Goal: Transaction & Acquisition: Purchase product/service

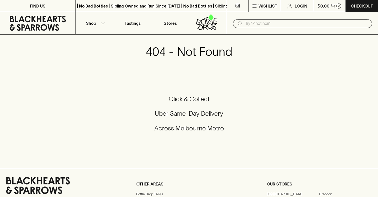
click at [43, 19] on icon at bounding box center [38, 23] width 56 height 15
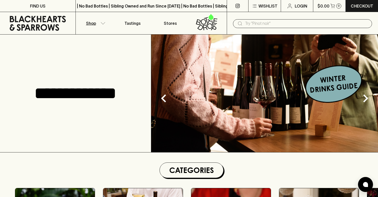
click at [102, 24] on icon "button" at bounding box center [103, 23] width 4 height 2
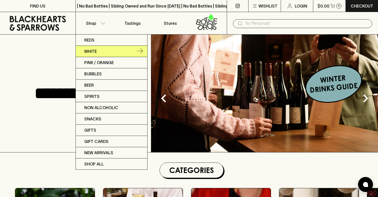
click at [91, 51] on p "White" at bounding box center [90, 51] width 13 height 6
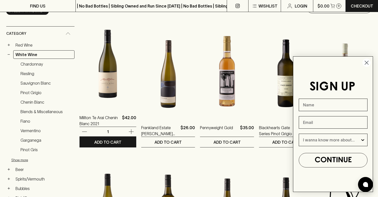
scroll to position [73, 0]
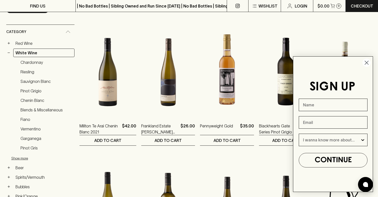
click at [366, 61] on circle "Close dialog" at bounding box center [367, 63] width 8 height 8
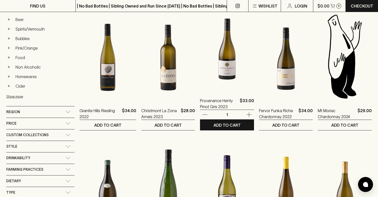
scroll to position [226, 0]
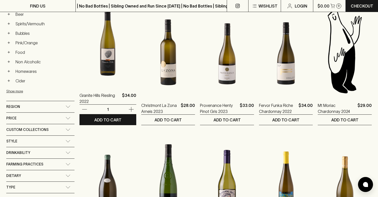
click at [107, 56] on img at bounding box center [108, 41] width 57 height 88
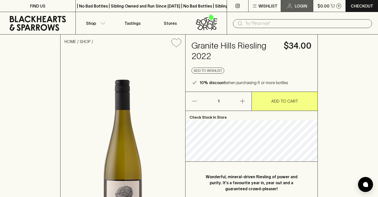
click at [292, 9] on link "Login" at bounding box center [297, 6] width 32 height 12
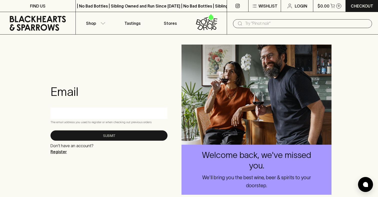
click at [63, 151] on p "Register" at bounding box center [72, 152] width 43 height 6
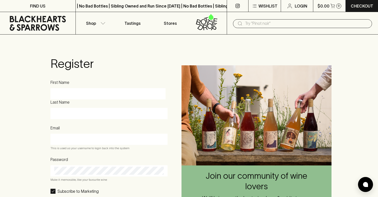
click at [93, 95] on input "First Name" at bounding box center [108, 94] width 108 height 8
type input "Daniel"
type input "Wansong"
type input "danielwansong@gmail.com"
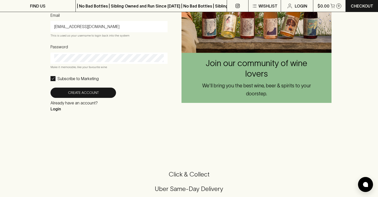
scroll to position [137, 0]
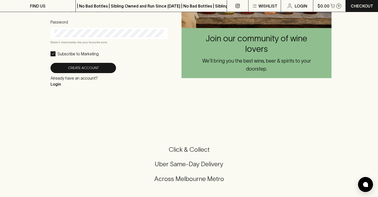
click at [74, 54] on p "Subscribe to Marketing" at bounding box center [78, 54] width 41 height 6
click at [56, 54] on input "Subscribe to Marketing" at bounding box center [53, 53] width 5 height 5
checkbox input "false"
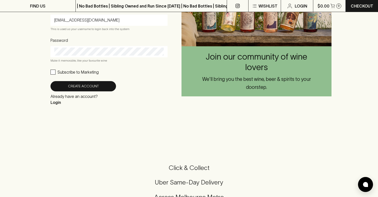
scroll to position [109, 0]
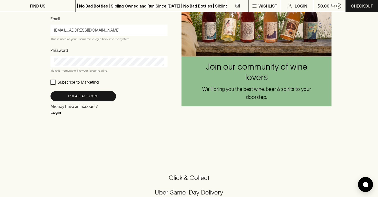
click at [74, 58] on div at bounding box center [109, 61] width 117 height 11
click at [62, 98] on button "Create Account" at bounding box center [84, 96] width 66 height 10
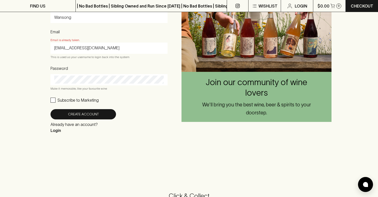
scroll to position [98, 0]
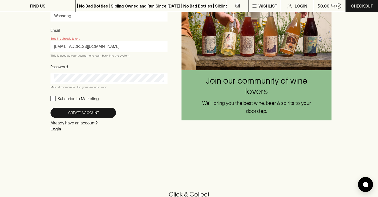
click at [57, 131] on p "Login" at bounding box center [74, 129] width 47 height 6
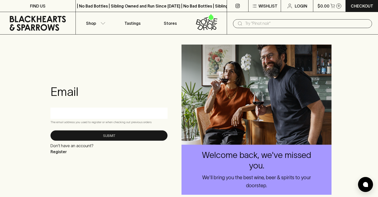
click at [83, 118] on div at bounding box center [109, 113] width 117 height 11
type input "d"
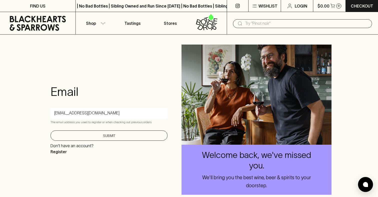
type input "danielwansong@gmail.com"
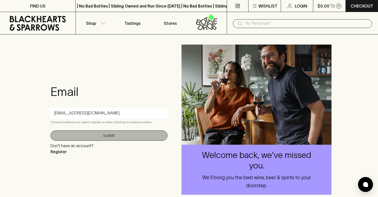
click at [93, 130] on button "Submit" at bounding box center [109, 135] width 117 height 10
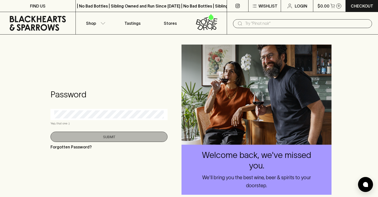
click at [99, 137] on button "Submit" at bounding box center [109, 137] width 117 height 10
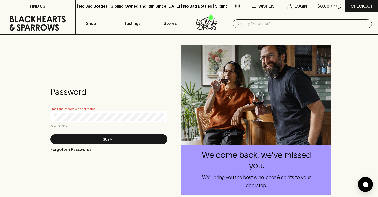
click at [75, 149] on p "Forgotten Password?" at bounding box center [71, 149] width 41 height 6
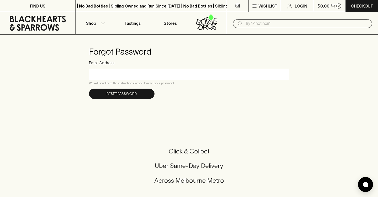
click at [127, 73] on input "Email Address" at bounding box center [189, 74] width 193 height 8
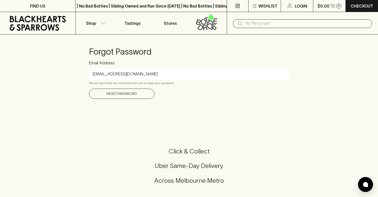
type input "danielwansong@gmail.com"
click at [129, 91] on button "Reset Password" at bounding box center [122, 94] width 66 height 10
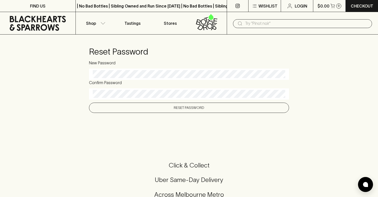
click at [174, 107] on button "Reset Password" at bounding box center [189, 108] width 200 height 10
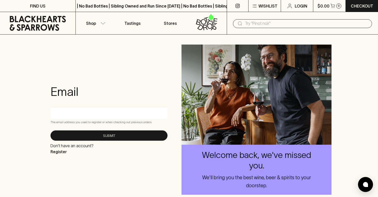
click at [120, 114] on input "text" at bounding box center [109, 113] width 110 height 8
type input "danielwansong@gmail.com"
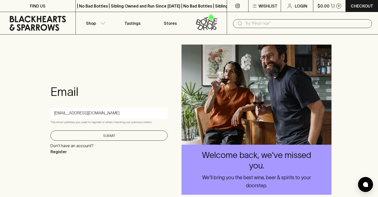
click at [100, 136] on button "Submit" at bounding box center [109, 135] width 117 height 10
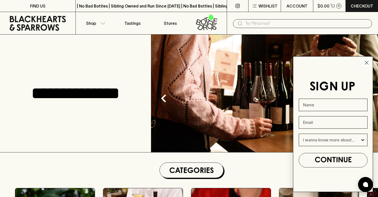
click at [365, 62] on circle "Close dialog" at bounding box center [367, 63] width 8 height 8
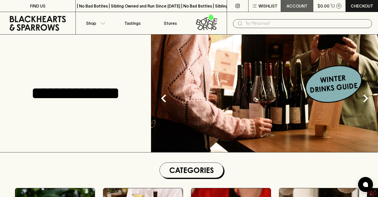
click at [300, 4] on p "ACCOUNT" at bounding box center [297, 6] width 21 height 6
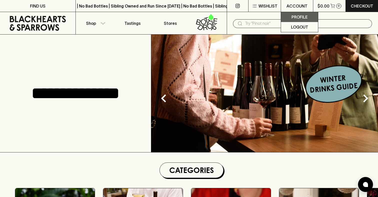
click at [293, 18] on p "Profile" at bounding box center [300, 17] width 16 height 6
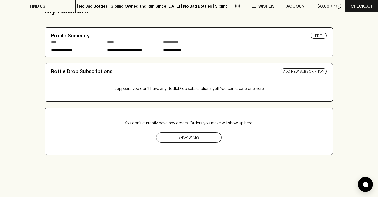
scroll to position [51, 0]
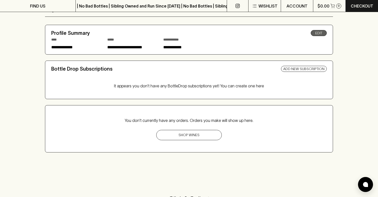
click at [321, 34] on link "Edit" at bounding box center [319, 33] width 16 height 6
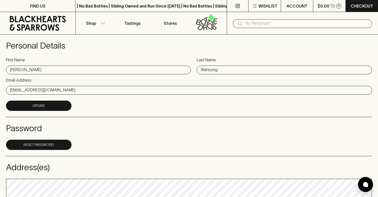
click at [42, 22] on icon at bounding box center [38, 23] width 68 height 15
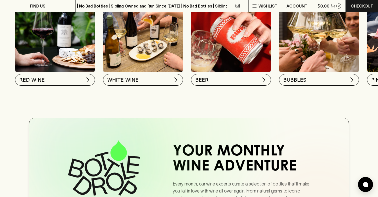
scroll to position [206, 0]
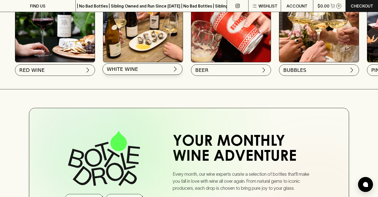
click at [139, 74] on button "WHITE WINE" at bounding box center [143, 69] width 80 height 12
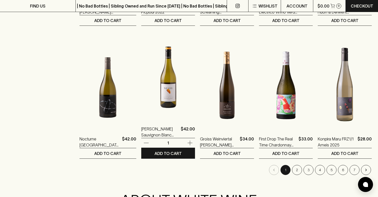
scroll to position [462, 0]
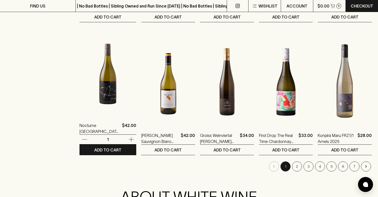
click at [108, 75] on img at bounding box center [108, 71] width 57 height 88
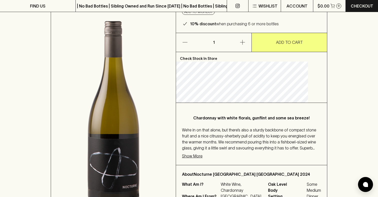
scroll to position [81, 0]
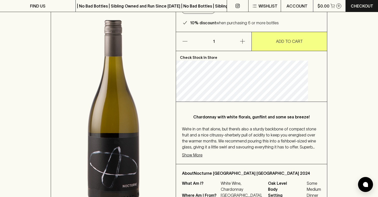
click at [203, 152] on p "Show More" at bounding box center [192, 155] width 21 height 6
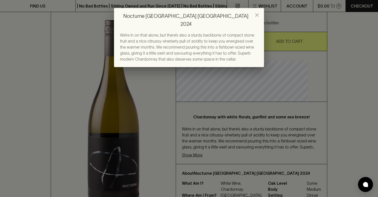
click at [257, 13] on icon "close" at bounding box center [257, 15] width 6 height 6
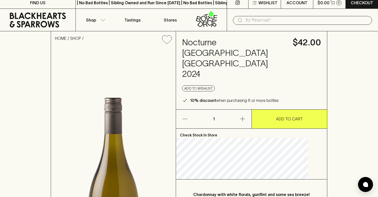
scroll to position [0, 0]
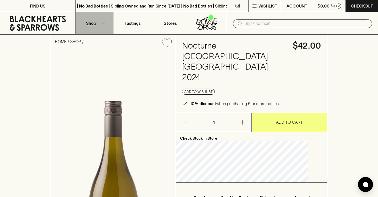
click at [89, 24] on p "Shop" at bounding box center [91, 23] width 10 height 6
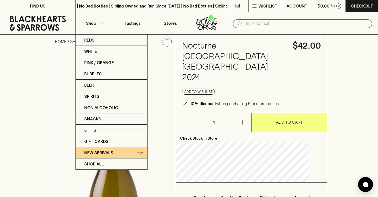
click at [99, 155] on p "New Arrivals" at bounding box center [98, 153] width 29 height 6
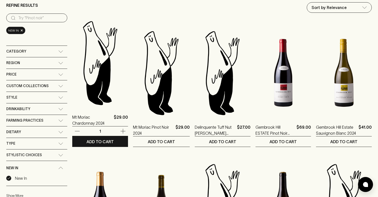
scroll to position [53, 0]
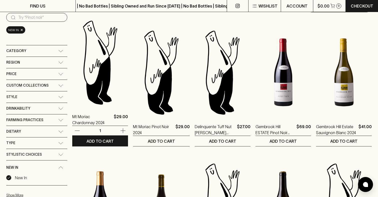
click at [104, 85] on img at bounding box center [100, 63] width 56 height 88
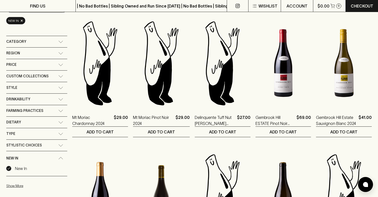
scroll to position [64, 0]
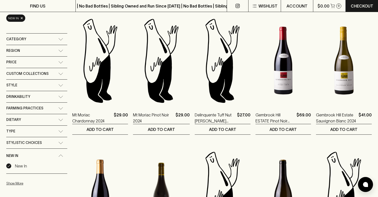
click at [57, 98] on div "Drinkability" at bounding box center [32, 97] width 52 height 6
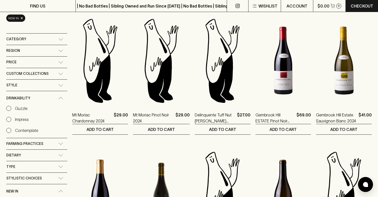
click at [22, 108] on p "Guzzle" at bounding box center [21, 108] width 13 height 6
click at [11, 108] on input "Guzzle" at bounding box center [8, 108] width 5 height 5
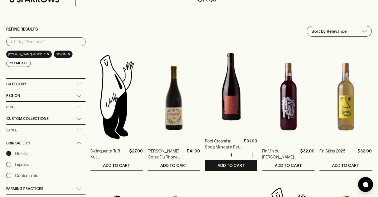
scroll to position [36, 0]
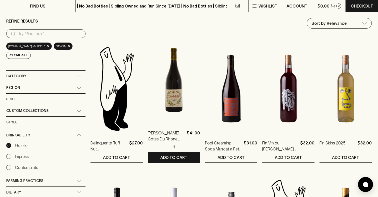
click at [171, 82] on img at bounding box center [174, 79] width 52 height 88
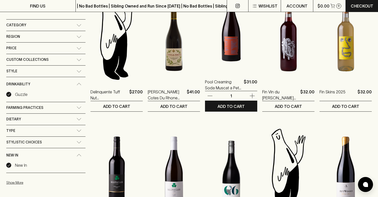
scroll to position [89, 0]
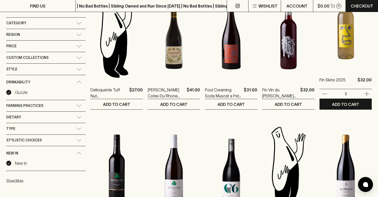
click at [331, 42] on img at bounding box center [346, 26] width 52 height 88
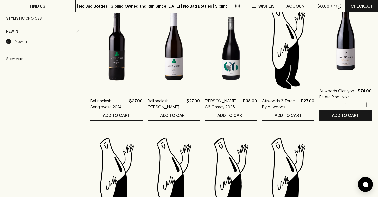
scroll to position [207, 0]
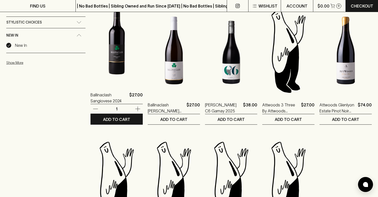
click at [110, 51] on img at bounding box center [117, 41] width 52 height 88
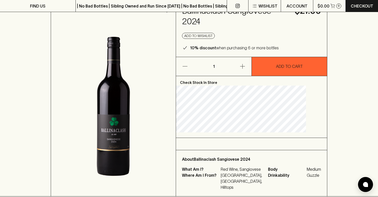
scroll to position [31, 0]
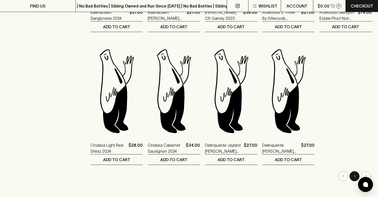
scroll to position [301, 0]
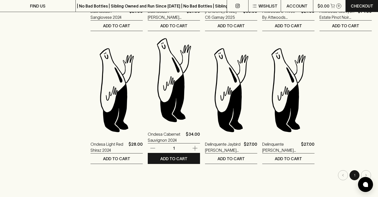
click at [165, 84] on img at bounding box center [174, 80] width 52 height 88
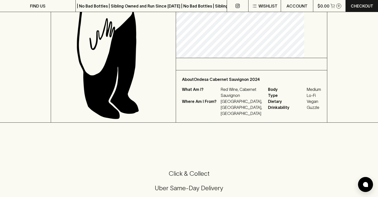
scroll to position [125, 0]
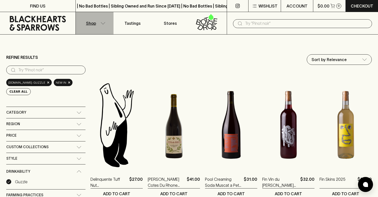
click at [100, 22] on button "Shop" at bounding box center [95, 23] width 38 height 22
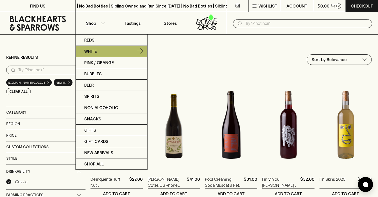
click at [91, 50] on p "White" at bounding box center [90, 51] width 13 height 6
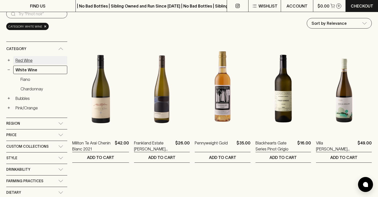
scroll to position [66, 0]
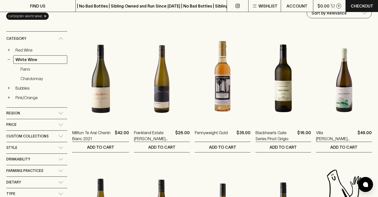
click at [44, 161] on div "Drinkability" at bounding box center [32, 159] width 52 height 6
click at [19, 174] on div "Guzzle" at bounding box center [36, 173] width 61 height 11
click at [20, 172] on p "Guzzle" at bounding box center [21, 171] width 13 height 6
click at [11, 172] on input "Guzzle" at bounding box center [8, 170] width 5 height 5
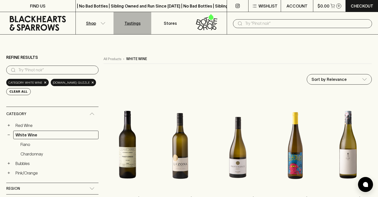
click at [134, 25] on p "Tastings" at bounding box center [133, 23] width 16 height 6
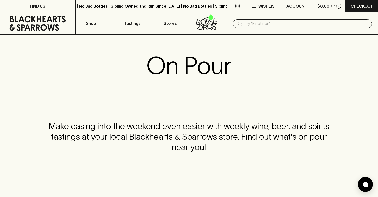
click at [102, 23] on icon "button" at bounding box center [103, 23] width 5 height 3
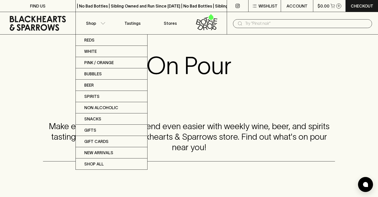
click at [46, 33] on div at bounding box center [189, 98] width 378 height 197
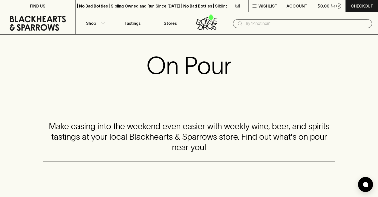
click at [46, 29] on icon at bounding box center [38, 23] width 56 height 15
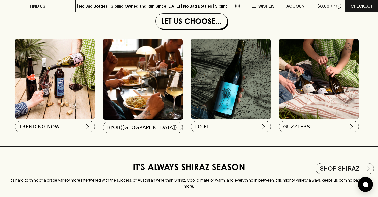
scroll to position [468, 0]
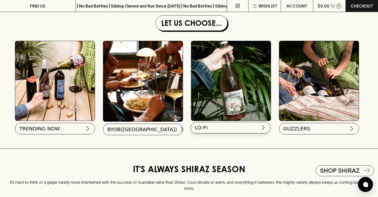
click at [222, 126] on button "LO-FI" at bounding box center [231, 128] width 80 height 12
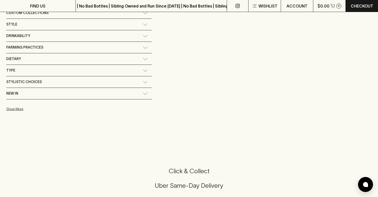
scroll to position [148, 0]
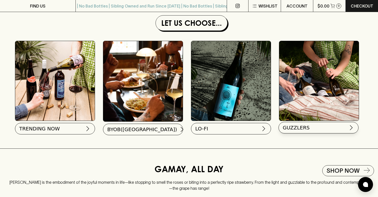
click at [292, 125] on span "GUZZLERS" at bounding box center [296, 127] width 27 height 7
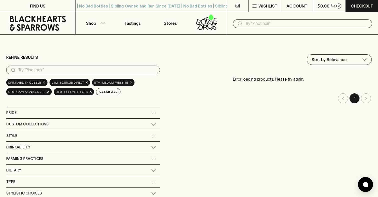
scroll to position [0, 0]
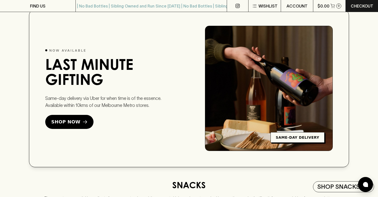
scroll to position [822, 0]
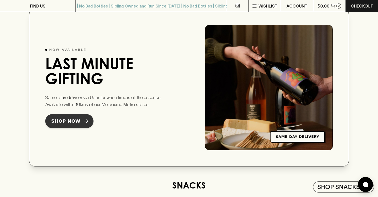
click at [59, 120] on span "Shop Now" at bounding box center [65, 121] width 29 height 7
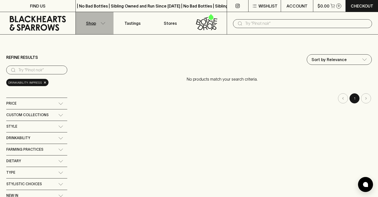
click at [103, 23] on icon "button" at bounding box center [103, 23] width 5 height 3
